Goal: Information Seeking & Learning: Find specific fact

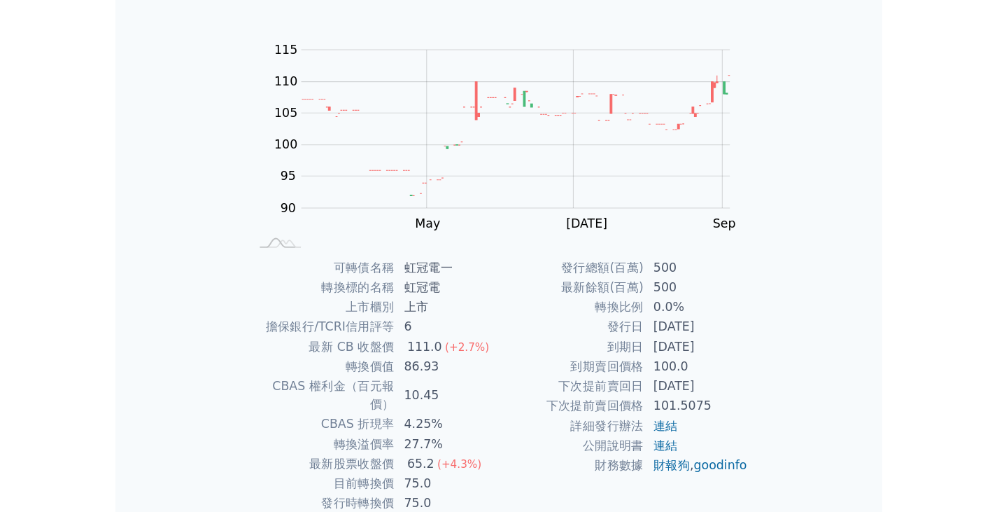
scroll to position [106, 0]
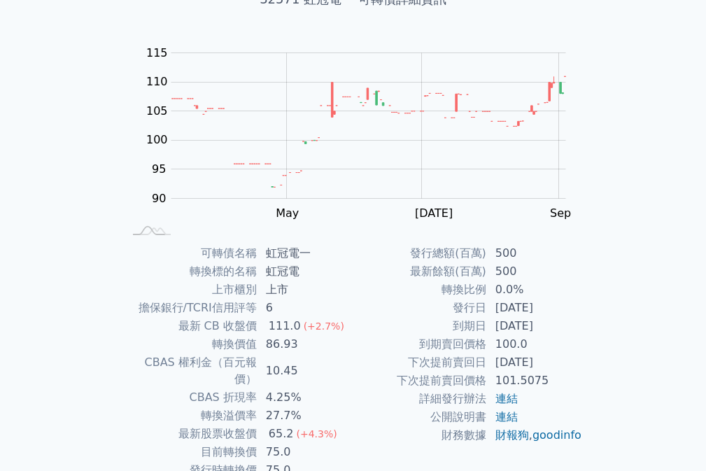
click at [194, 331] on td "最新 CB 收盤價" at bounding box center [191, 326] width 134 height 18
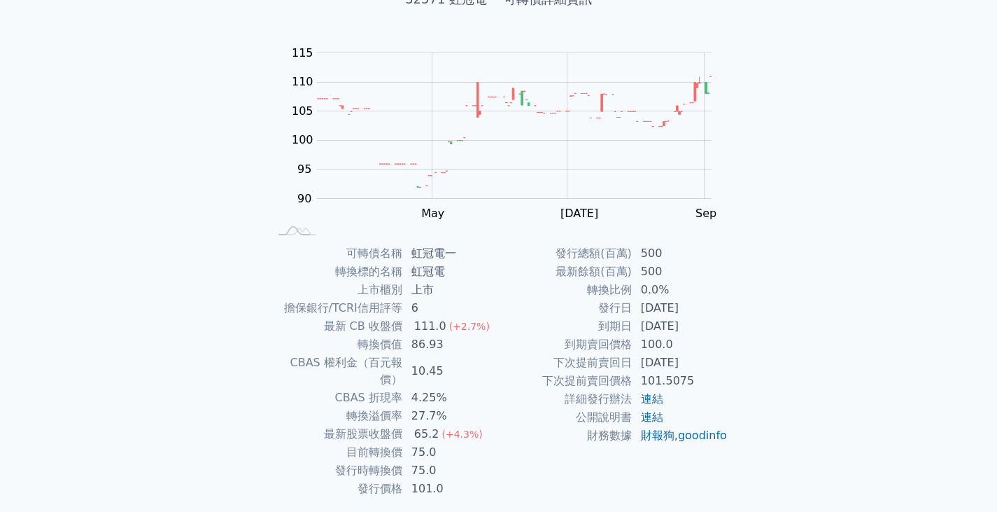
scroll to position [0, 0]
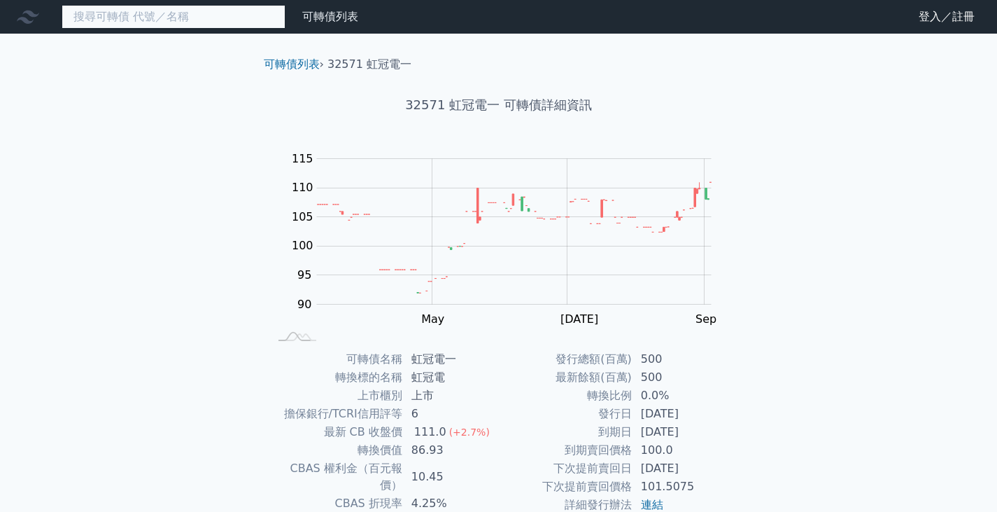
click at [188, 27] on input at bounding box center [174, 17] width 224 height 24
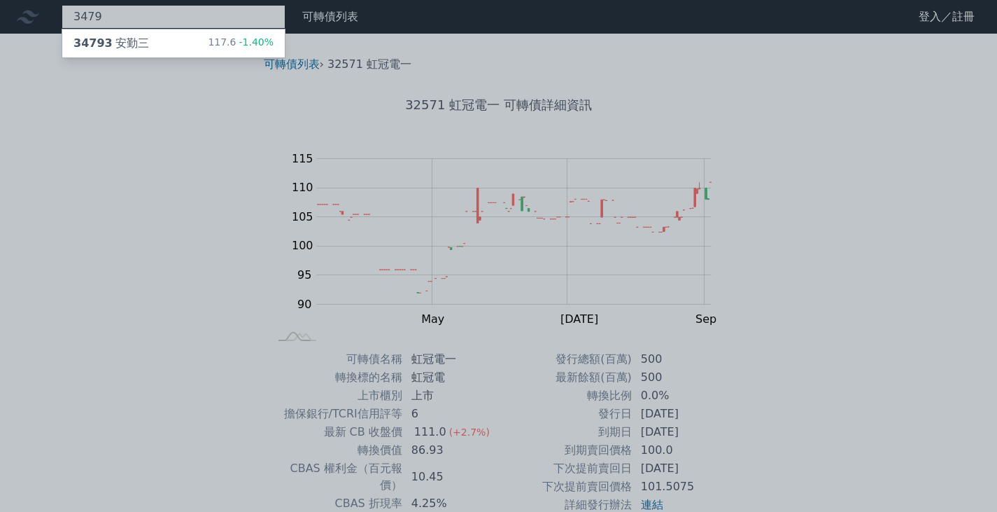
type input "3479"
click at [185, 38] on div "34793 安勤三 117.6 -1.40%" at bounding box center [173, 43] width 223 height 28
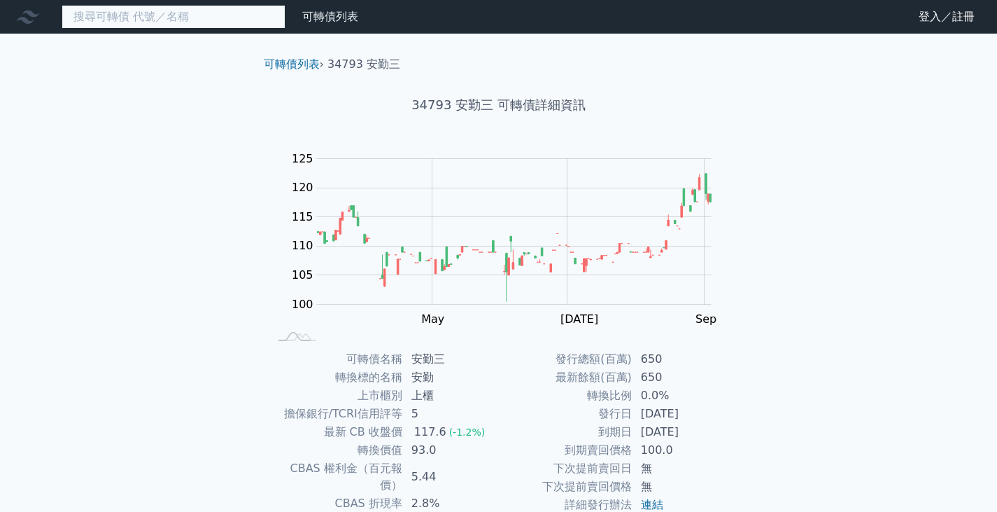
click at [162, 21] on input at bounding box center [174, 17] width 224 height 24
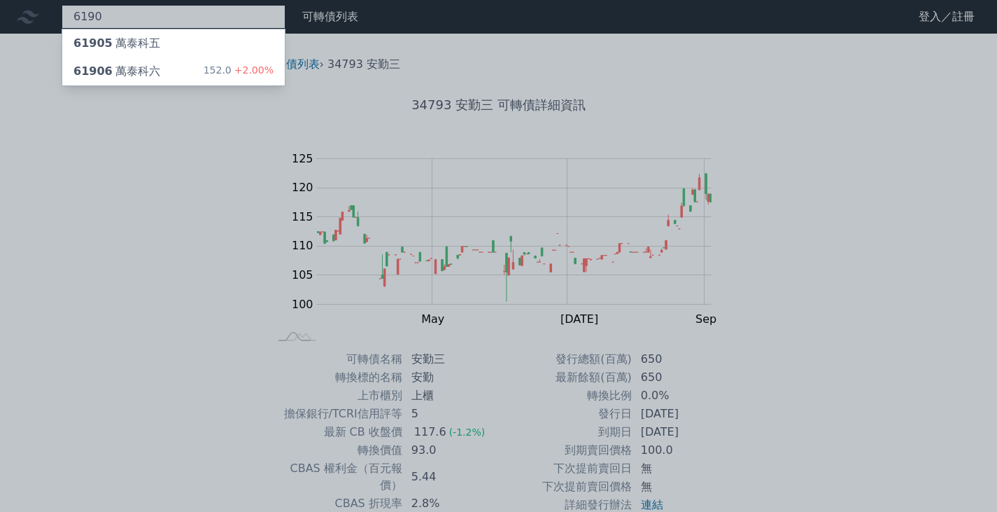
type input "6190"
click at [183, 66] on div "61906 萬泰科六 152.0 +2.00%" at bounding box center [173, 71] width 223 height 28
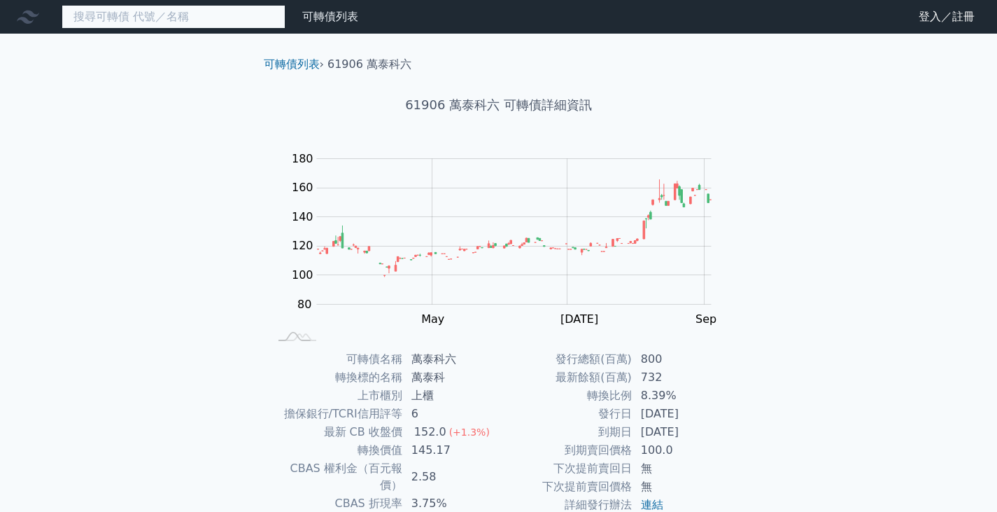
click at [136, 17] on input at bounding box center [174, 17] width 224 height 24
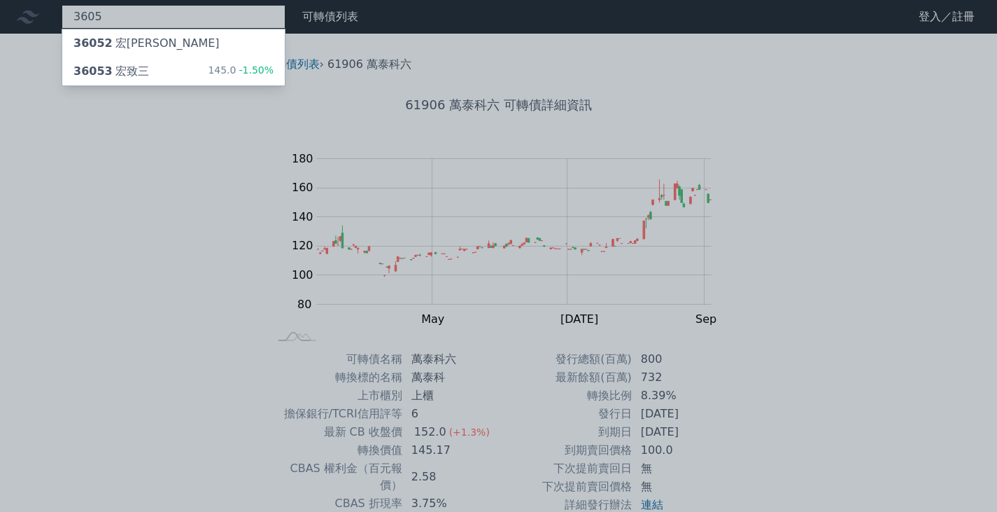
type input "3605"
click at [143, 66] on div "36053 宏致三 145.0 -1.50%" at bounding box center [173, 71] width 223 height 28
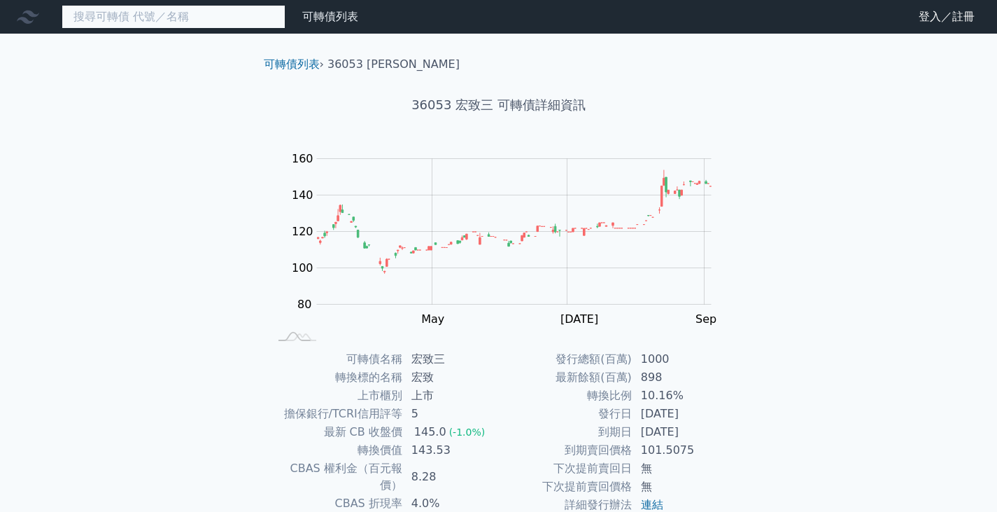
click at [178, 17] on input at bounding box center [174, 17] width 224 height 24
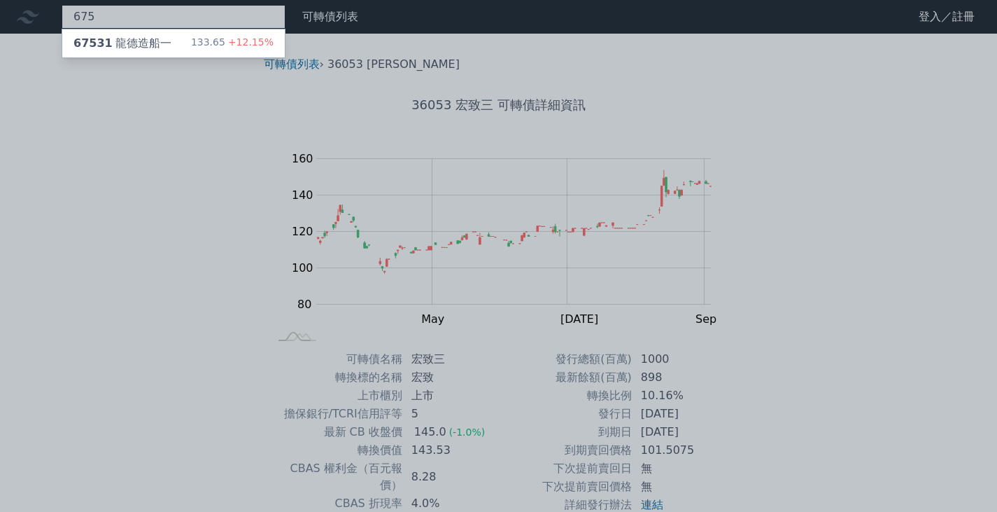
type input "675"
click at [174, 45] on div "67531 龍德造船一 133.65 +12.15%" at bounding box center [173, 43] width 223 height 28
